Goal: Task Accomplishment & Management: Use online tool/utility

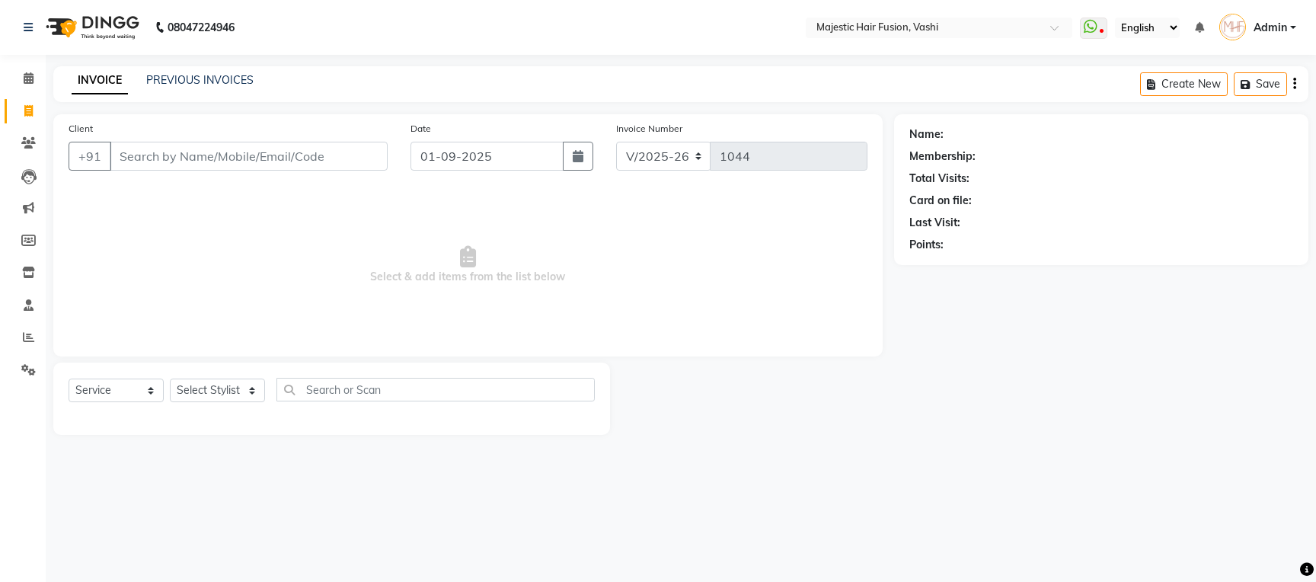
select select "559"
select select "service"
click at [213, 82] on link "PREVIOUS INVOICES" at bounding box center [199, 80] width 107 height 14
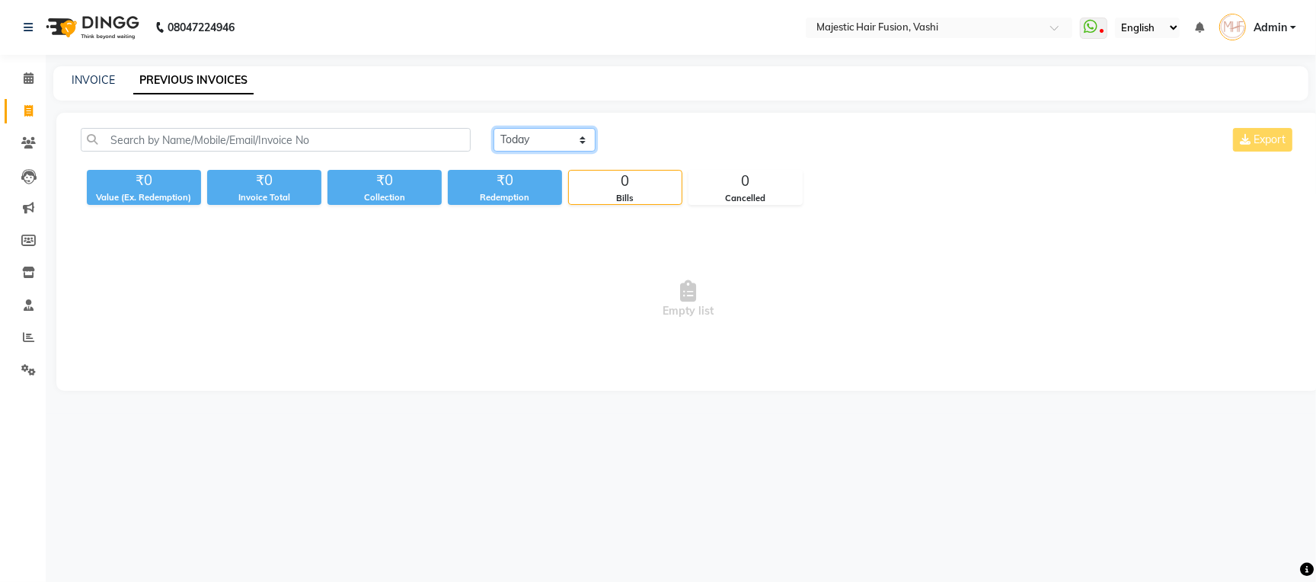
click at [540, 140] on select "[DATE] [DATE] Custom Range" at bounding box center [545, 140] width 102 height 24
select select "range"
click at [494, 128] on select "[DATE] [DATE] Custom Range" at bounding box center [545, 140] width 102 height 24
click at [662, 136] on input "01-09-2025" at bounding box center [668, 139] width 107 height 21
select select "9"
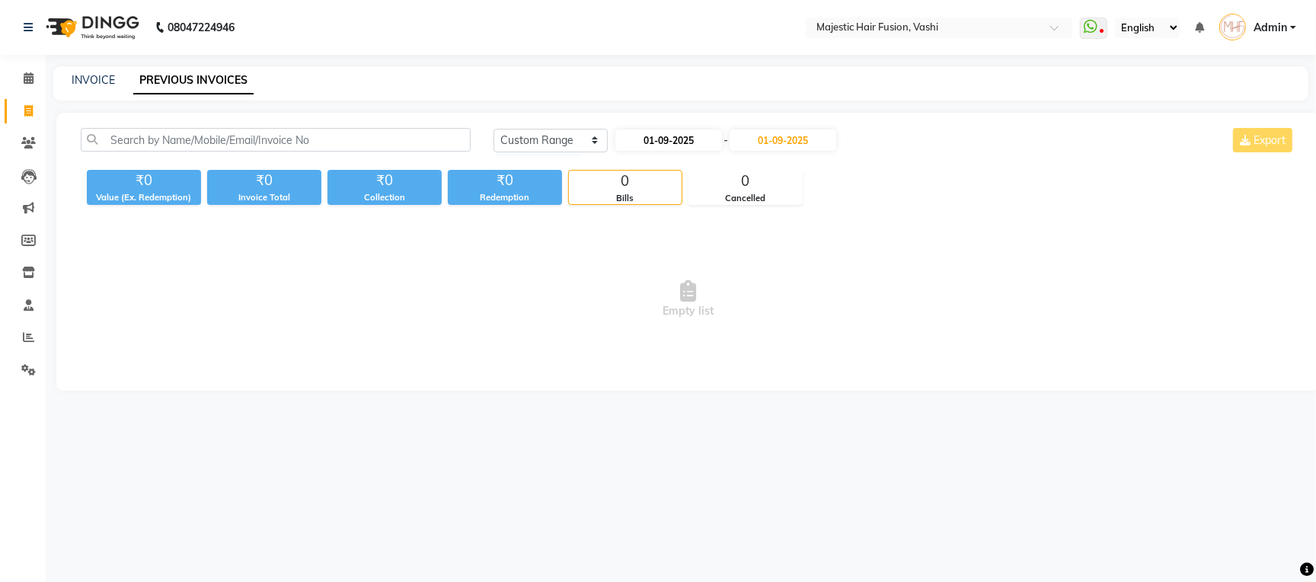
select select "2025"
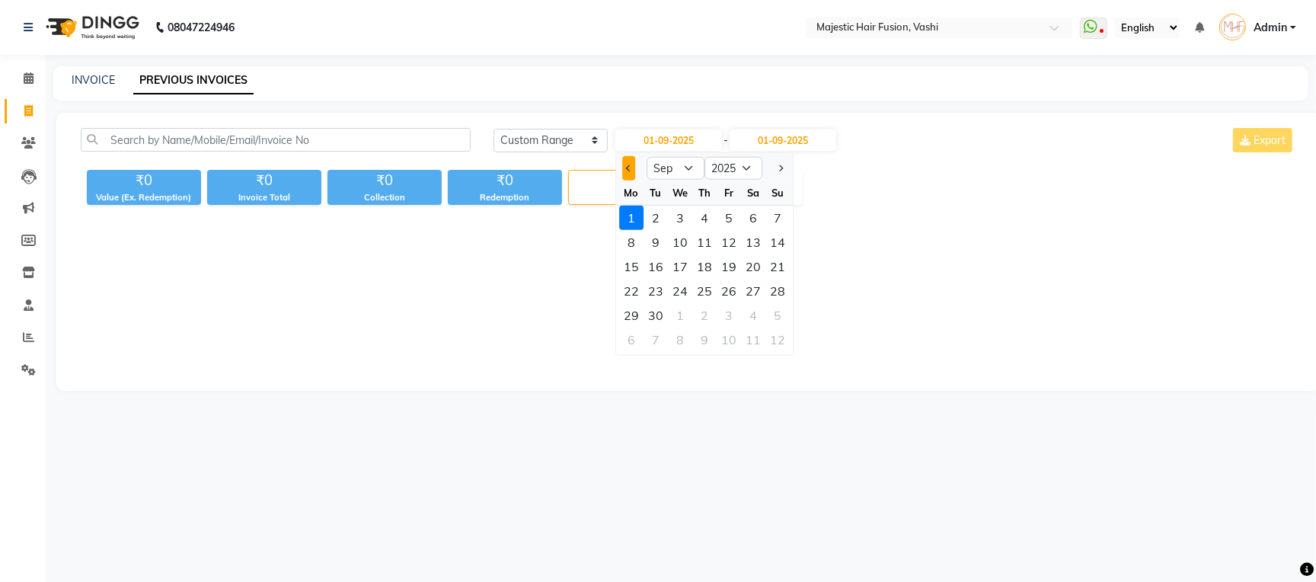
click at [631, 168] on span "Previous month" at bounding box center [629, 168] width 6 height 6
select select "8"
click at [753, 317] on div "30" at bounding box center [753, 315] width 24 height 24
type input "30-08-2025"
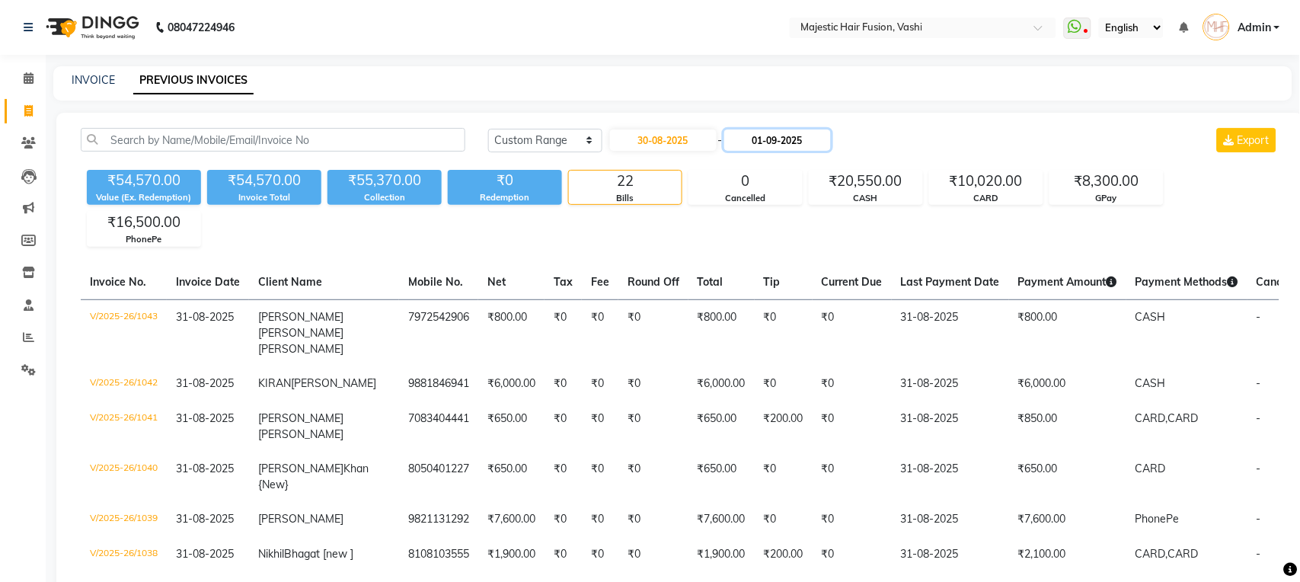
click at [768, 142] on input "01-09-2025" at bounding box center [777, 139] width 107 height 21
select select "9"
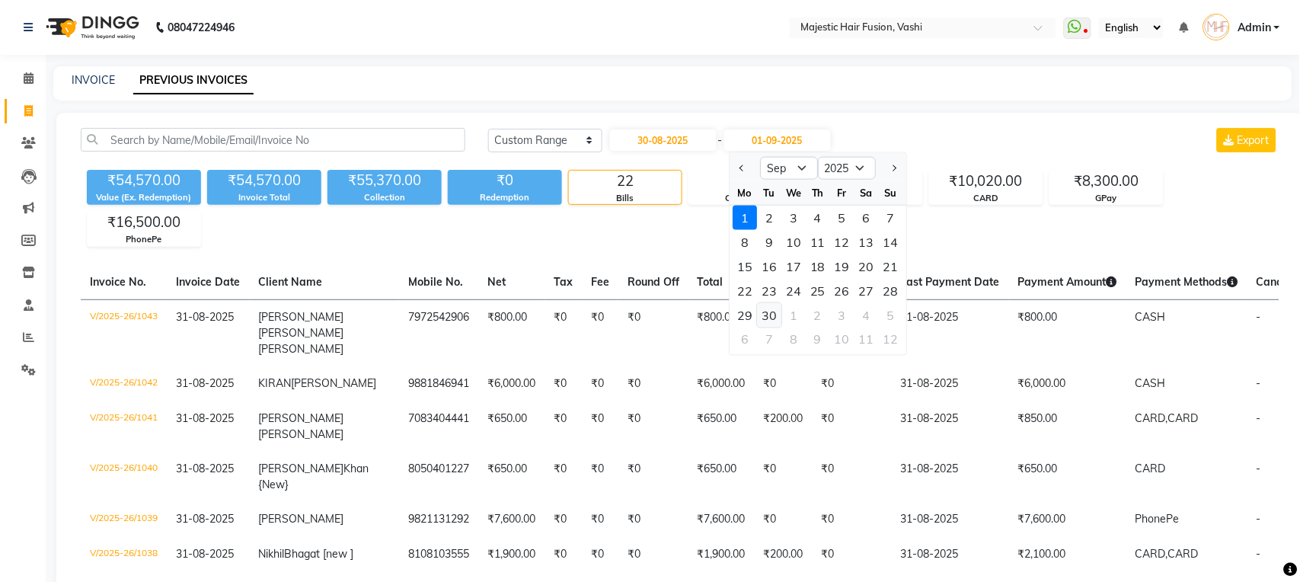
click at [768, 316] on div "30" at bounding box center [769, 315] width 24 height 24
type input "[DATE]"
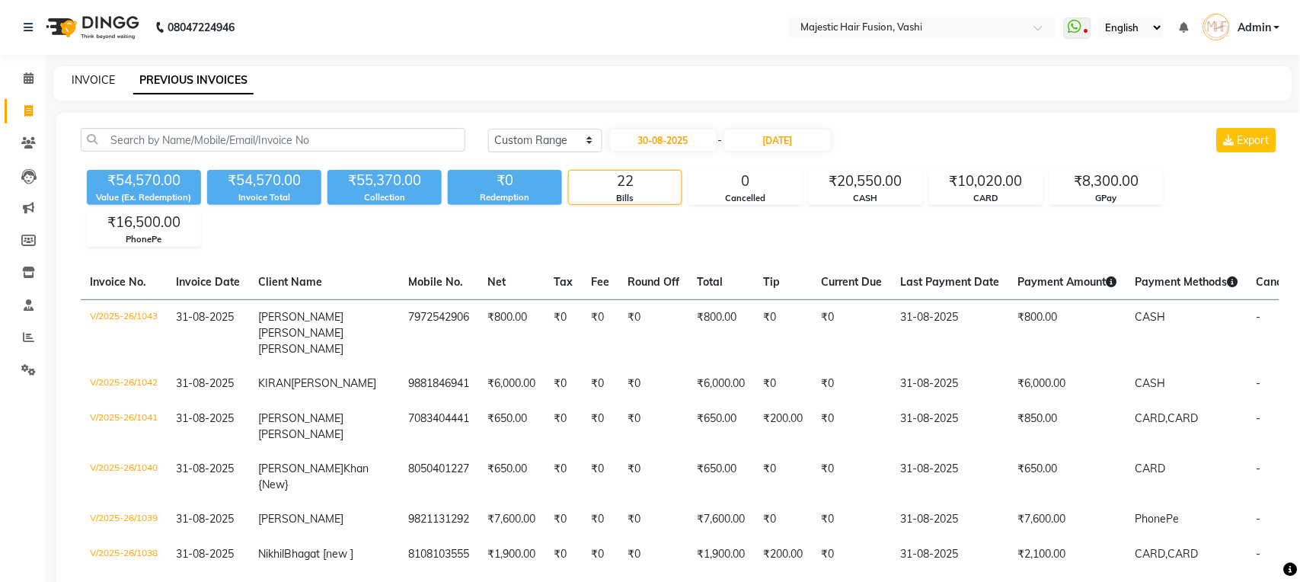
click at [86, 75] on link "INVOICE" at bounding box center [93, 80] width 43 height 14
select select "service"
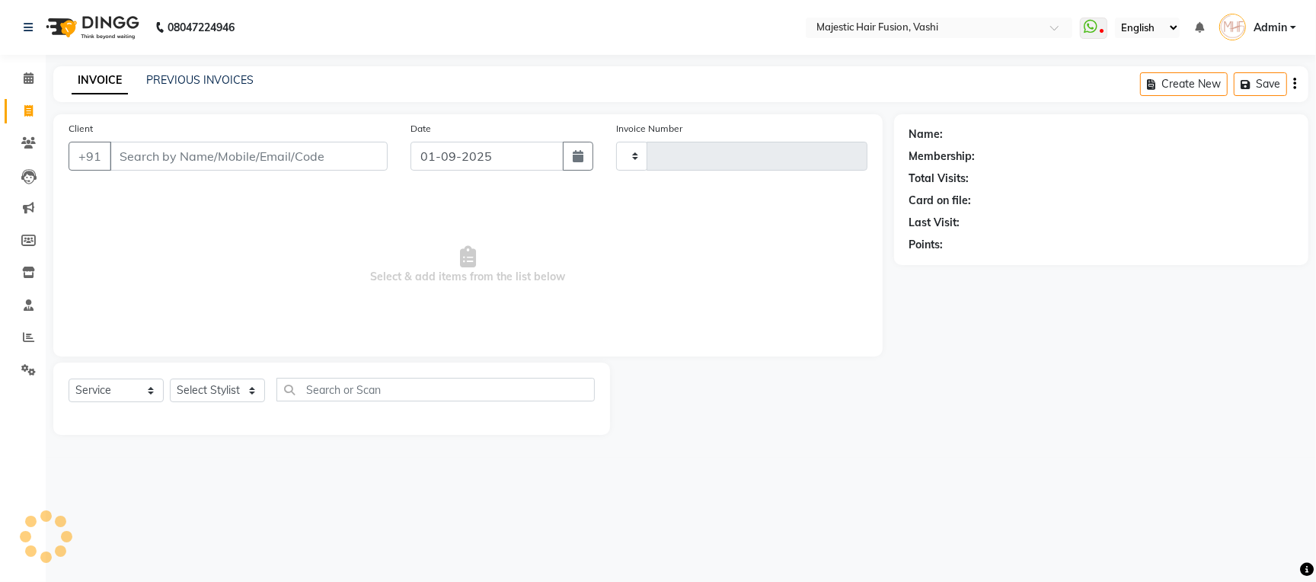
type input "1044"
select select "559"
click at [198, 78] on link "PREVIOUS INVOICES" at bounding box center [199, 80] width 107 height 14
